Goal: Transaction & Acquisition: Purchase product/service

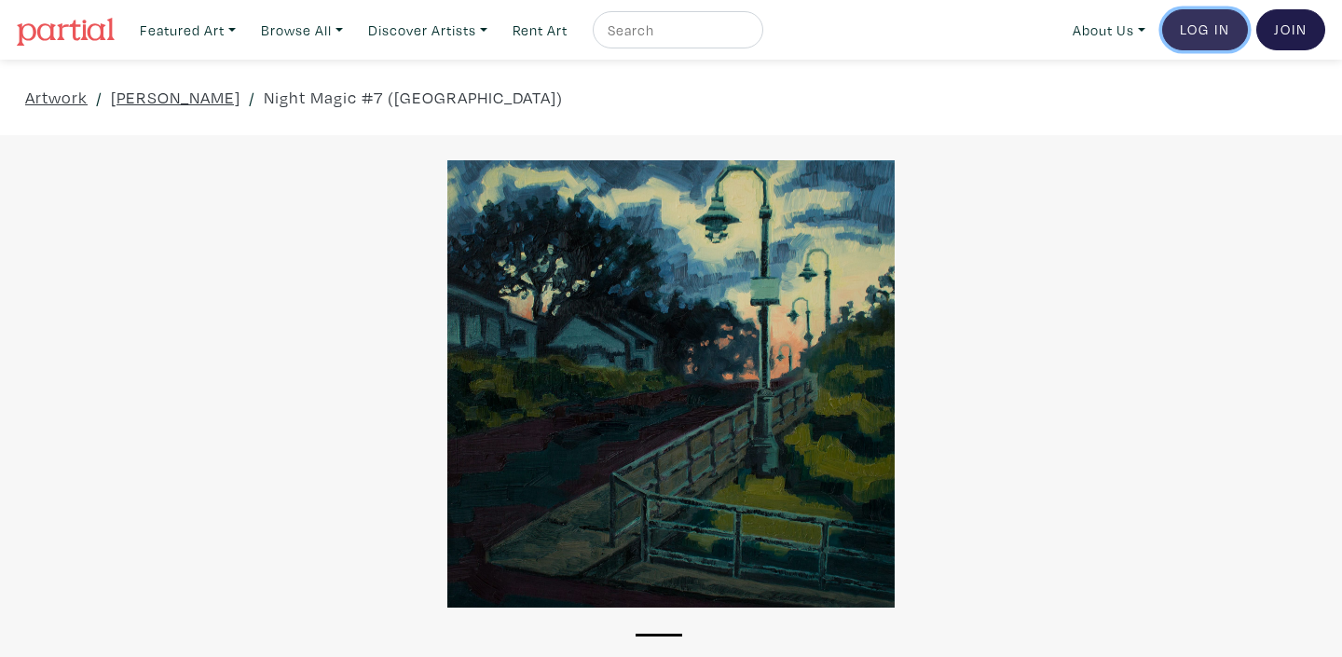
click at [1204, 32] on link "Log In" at bounding box center [1205, 29] width 86 height 41
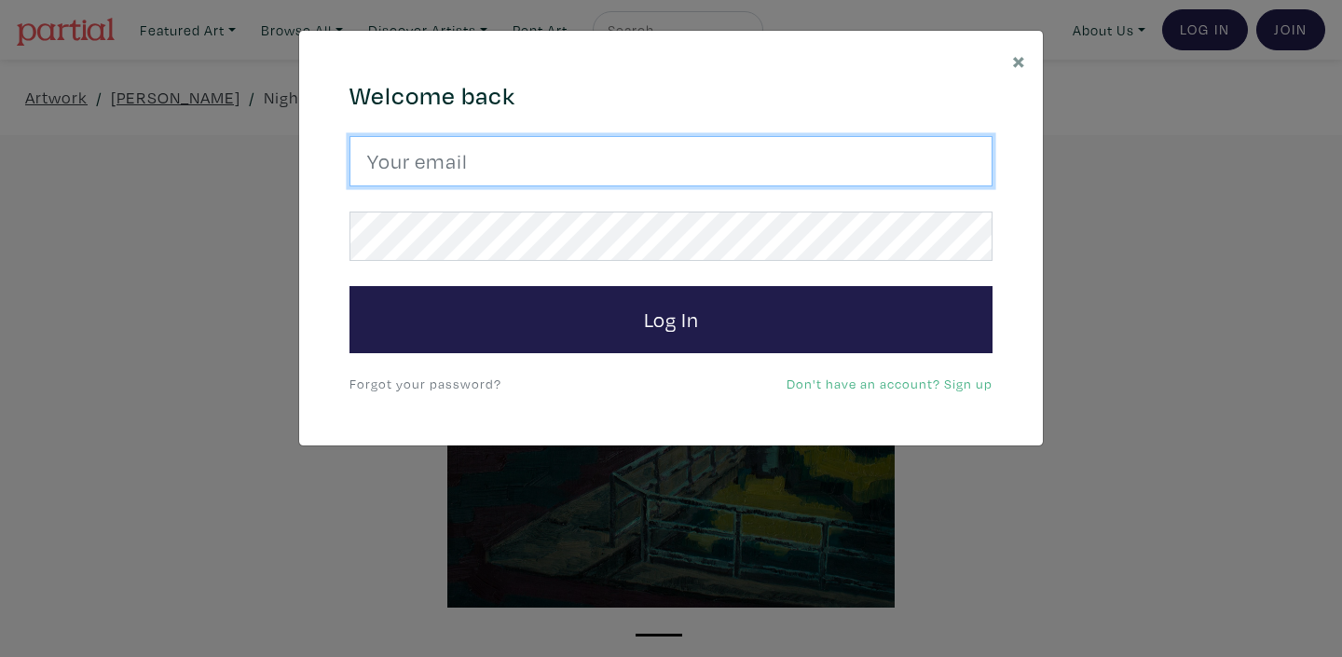
click at [579, 163] on input "email" at bounding box center [671, 161] width 643 height 50
type input "kuldeep_grewal@hotmail.com"
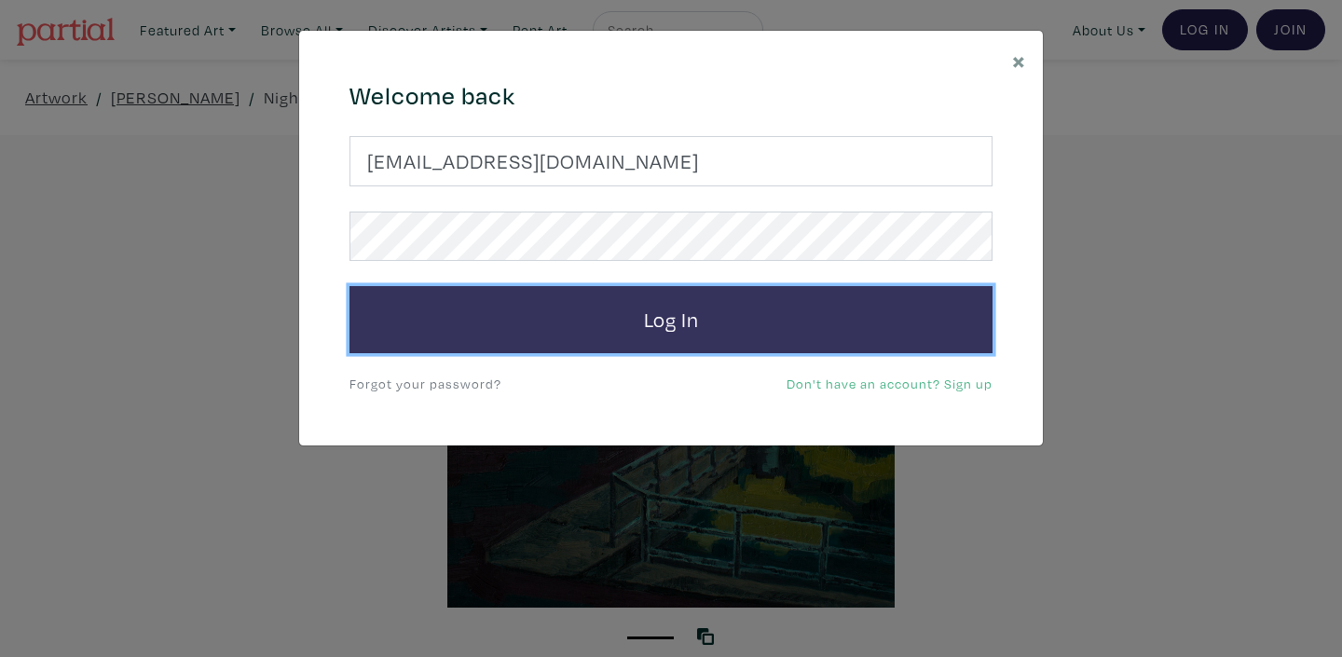
click at [666, 322] on button "Log In" at bounding box center [671, 319] width 643 height 67
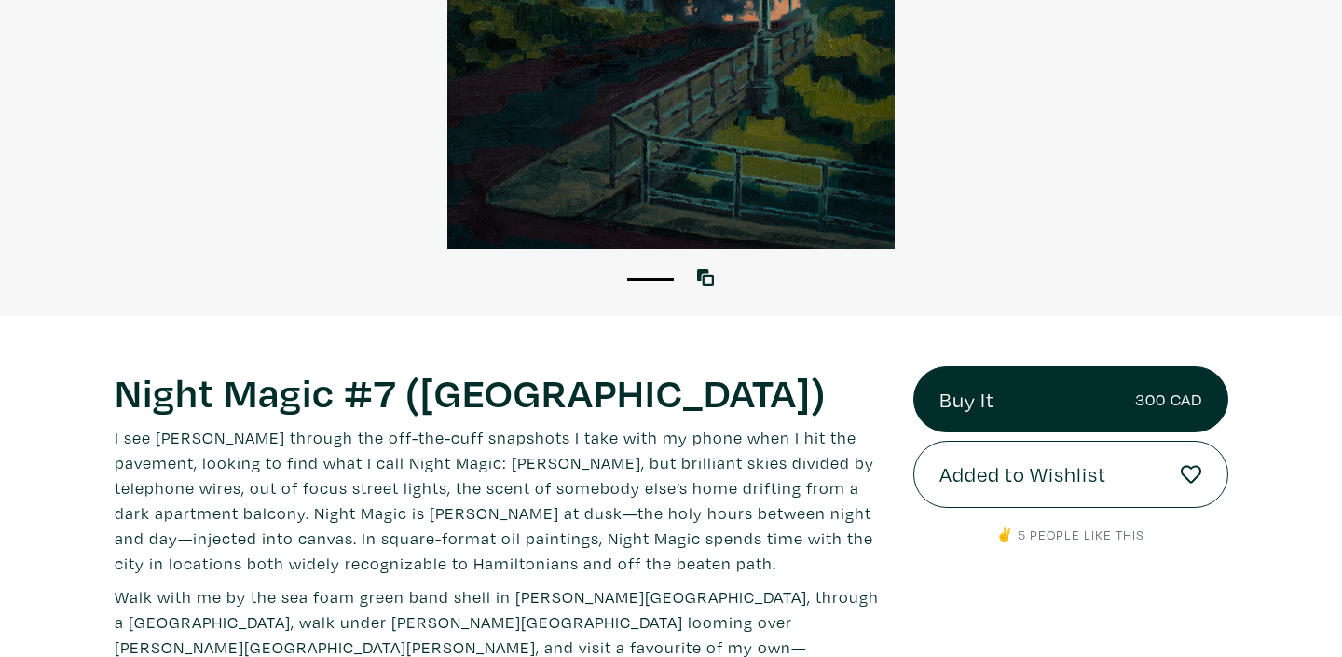
scroll to position [358, 0]
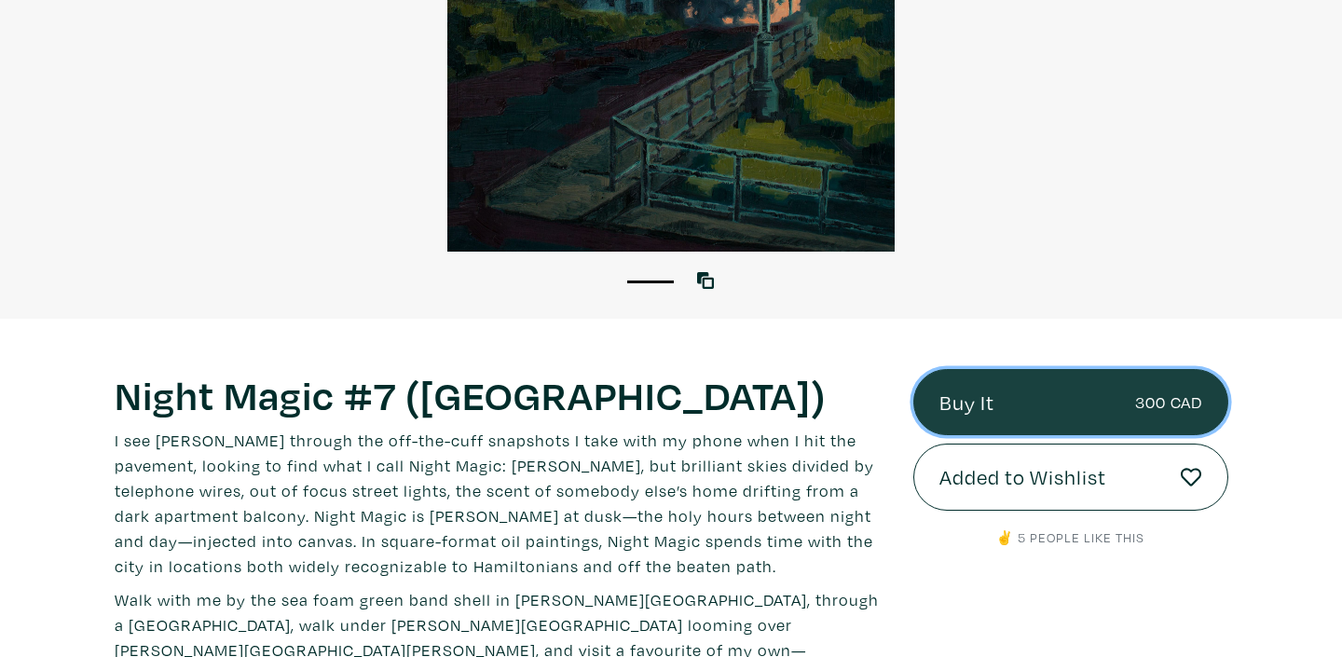
click at [969, 400] on link "Buy It 300 CAD" at bounding box center [1070, 402] width 315 height 67
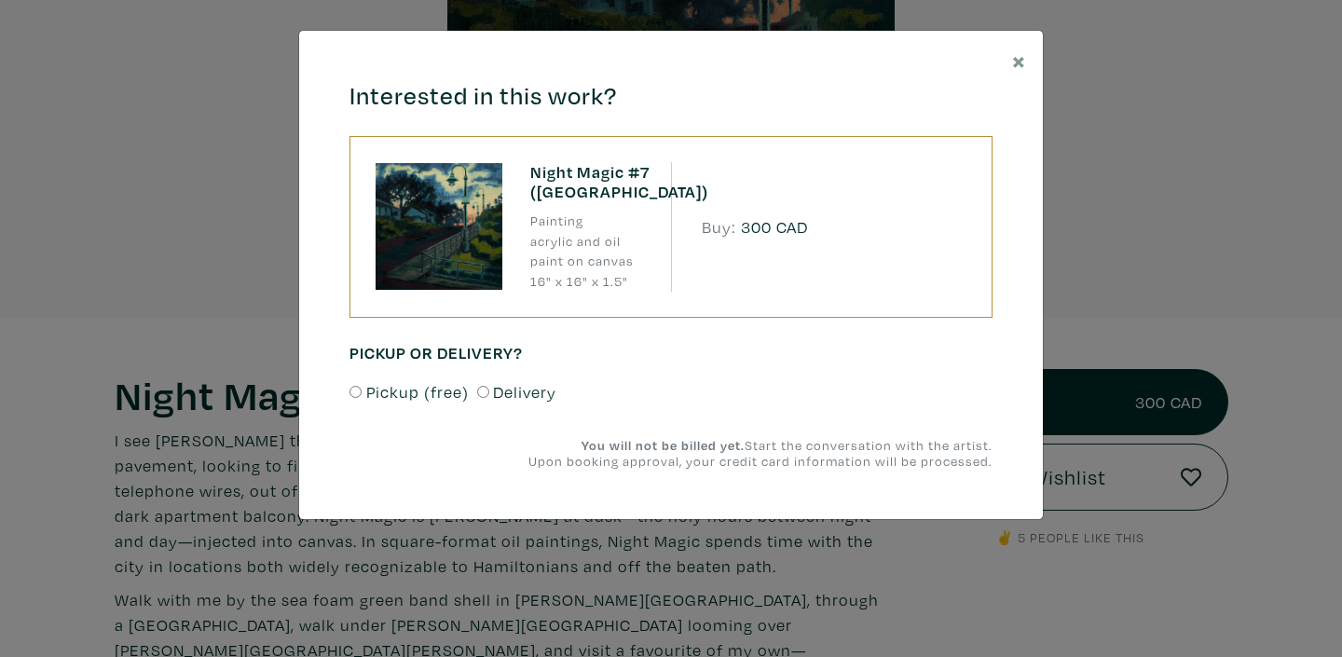
click at [478, 391] on input "Delivery" at bounding box center [483, 392] width 12 height 12
radio input "true"
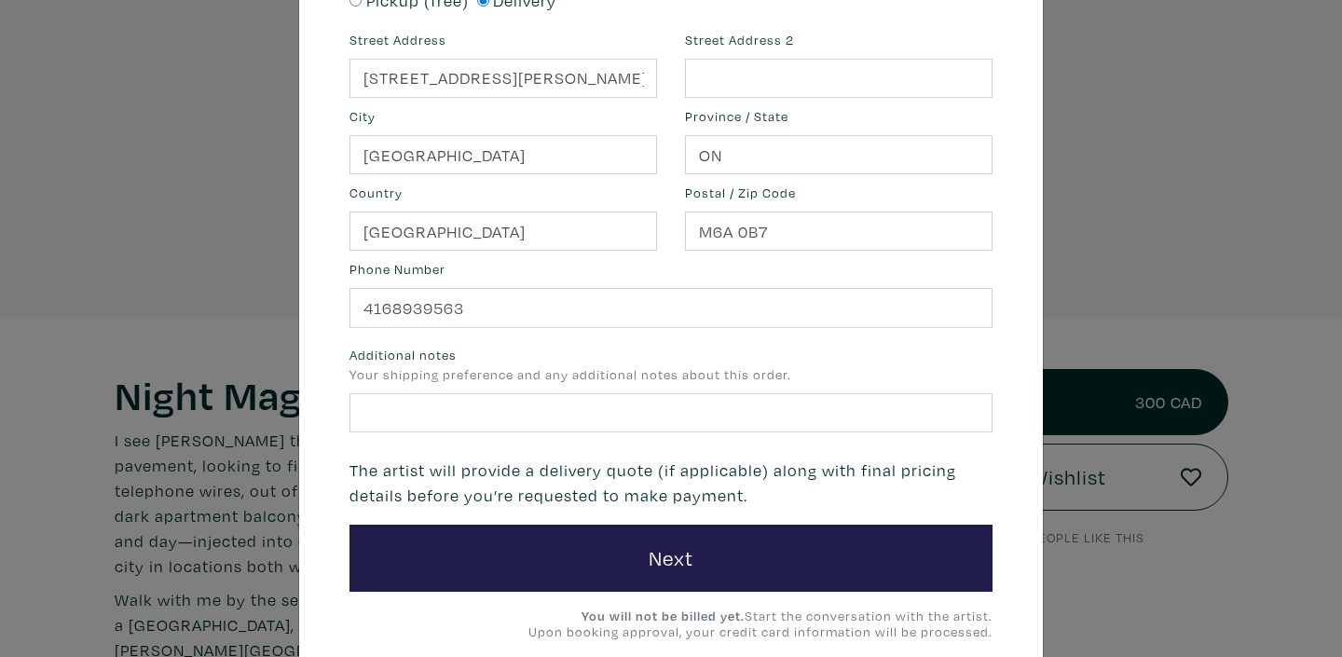
scroll to position [404, 0]
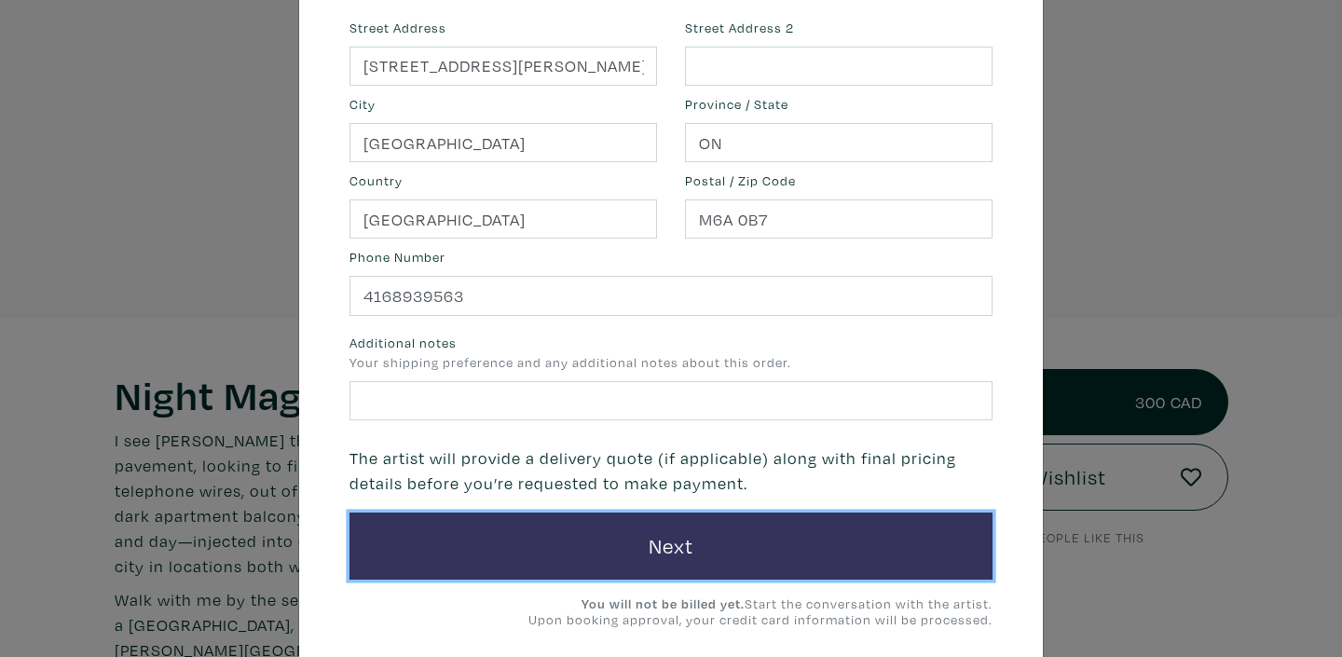
click at [668, 548] on button "Next" at bounding box center [671, 546] width 643 height 67
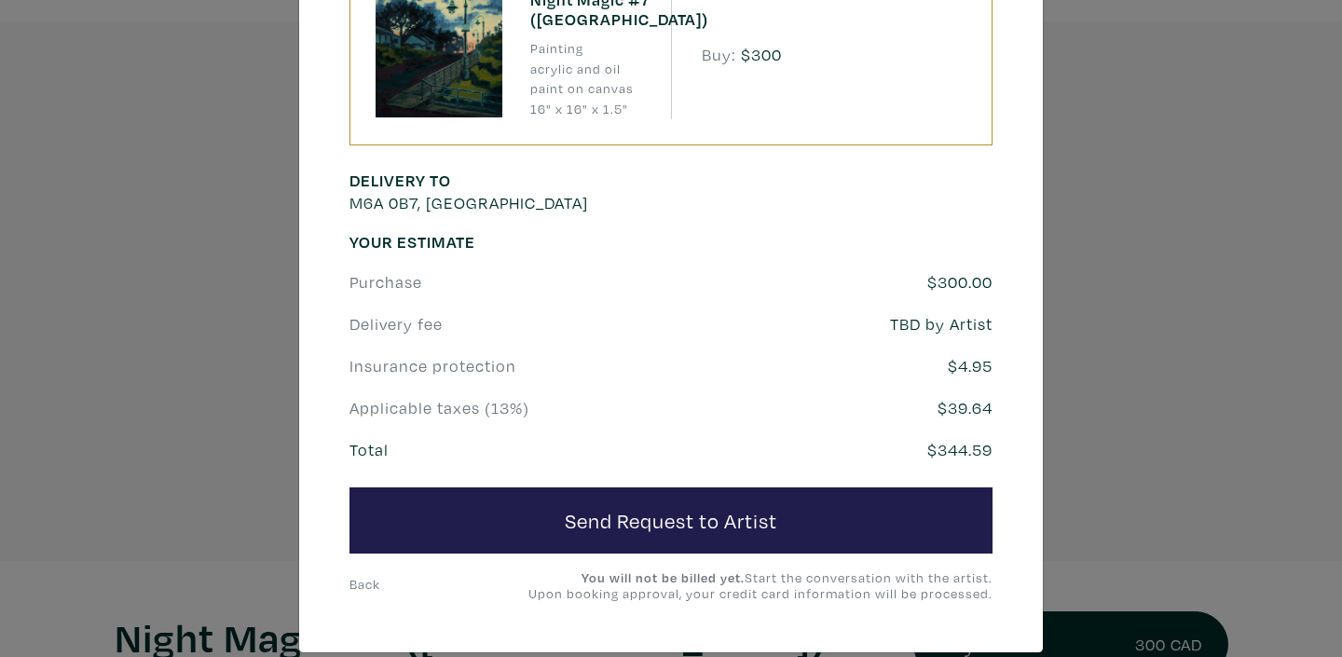
scroll to position [198, 0]
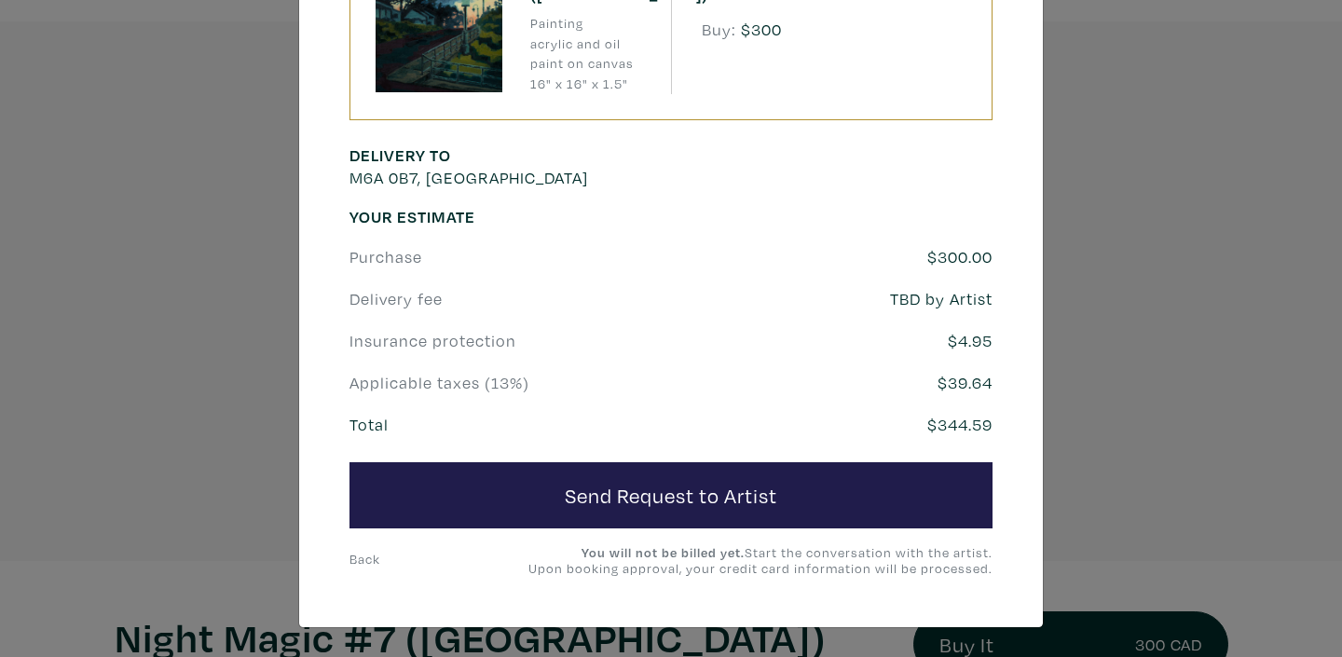
click at [367, 562] on link "Back" at bounding box center [365, 559] width 31 height 18
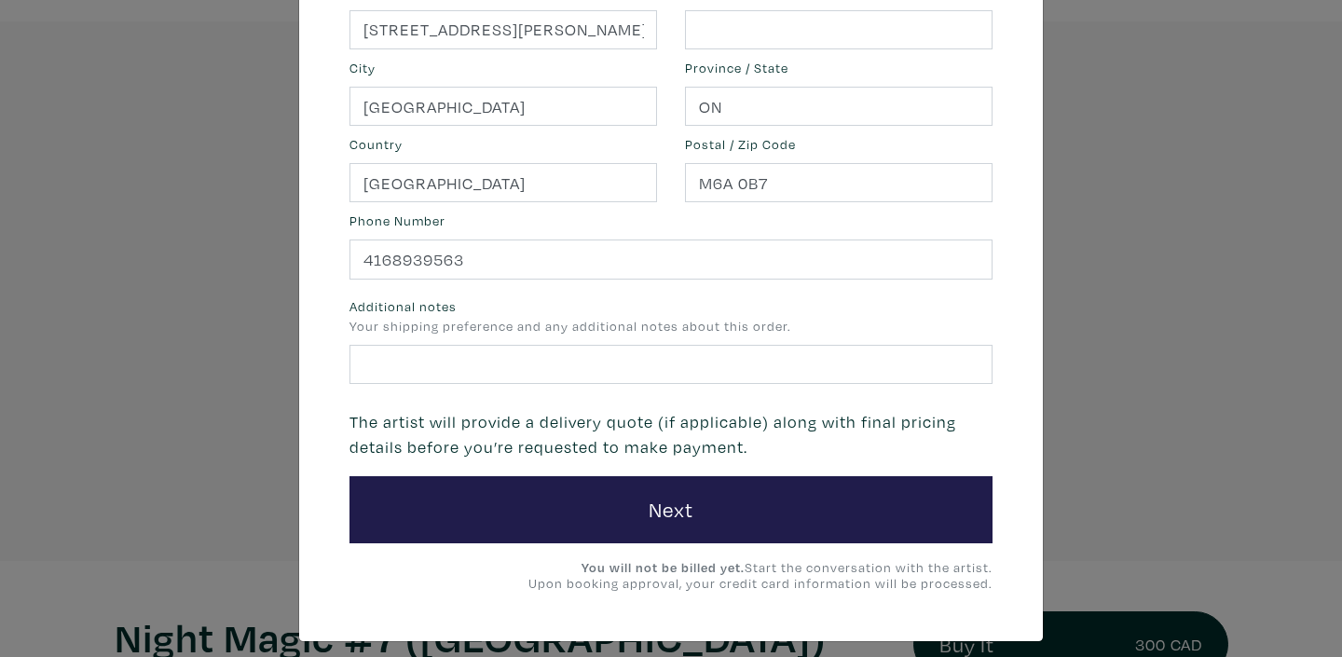
scroll to position [452, 0]
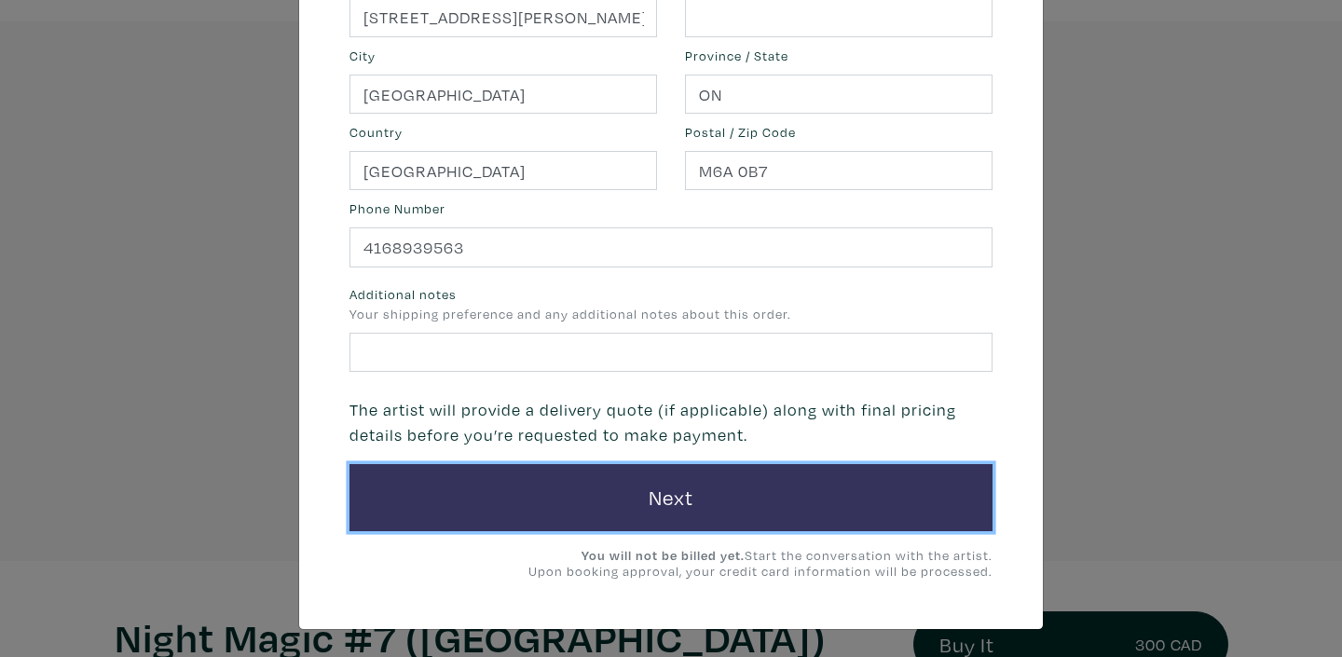
click at [682, 496] on button "Next" at bounding box center [671, 497] width 643 height 67
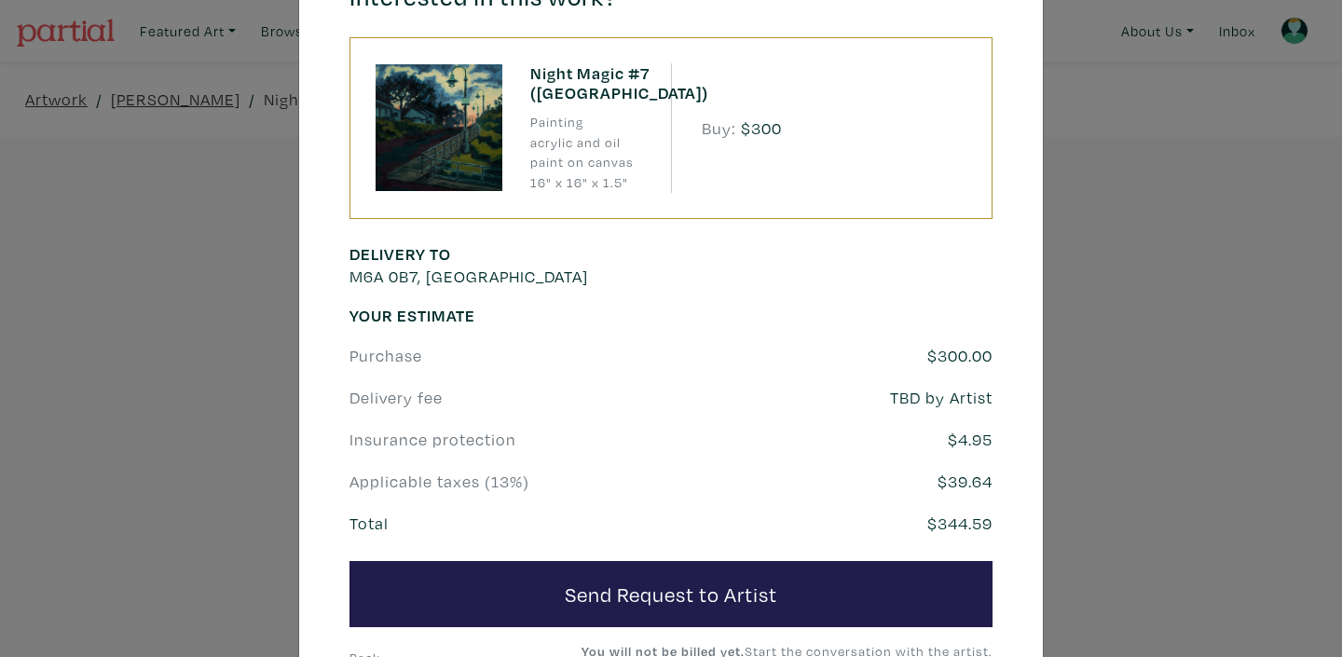
scroll to position [198, 0]
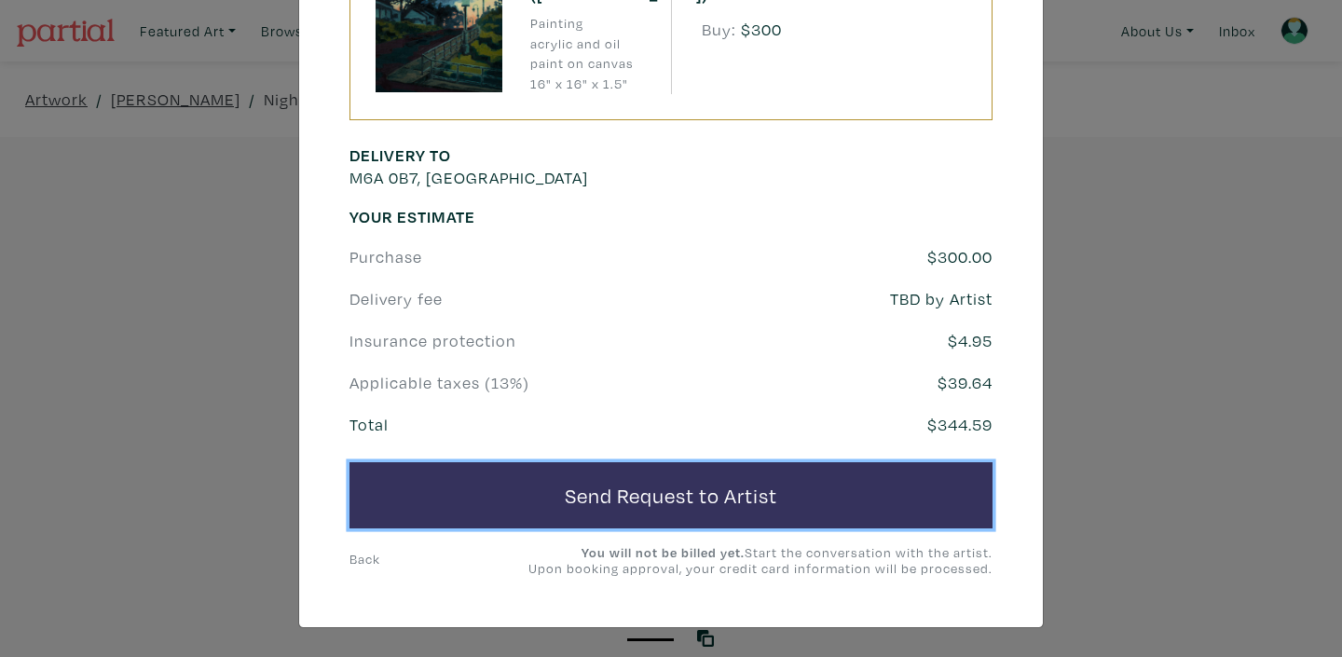
click at [711, 501] on button "Send Request to Artist" at bounding box center [671, 495] width 643 height 67
